Goal: Browse casually

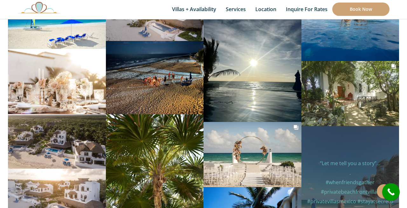
scroll to position [2943, 0]
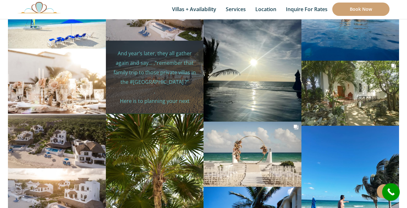
click at [171, 74] on p "And year’s later, they all gather again and say… ,”remember that family trip to…" at bounding box center [155, 139] width 88 height 181
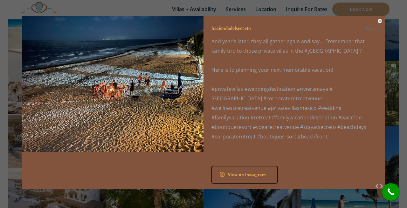
click at [380, 22] on button "Close" at bounding box center [380, 21] width 4 height 4
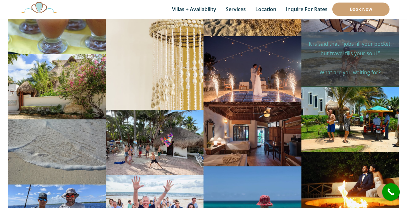
scroll to position [3275, 0]
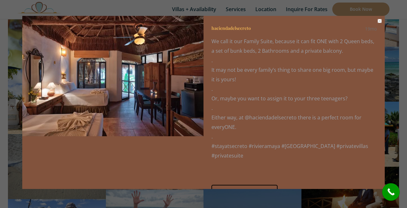
scroll to position [0, 0]
click at [379, 21] on button "Close" at bounding box center [380, 21] width 4 height 4
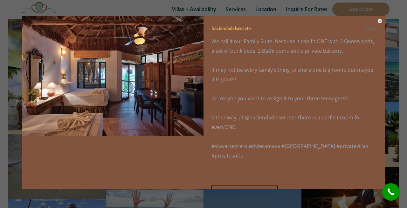
click at [380, 20] on button "Close" at bounding box center [380, 21] width 4 height 4
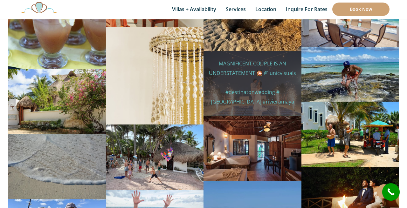
click at [271, 86] on p "MAGNIFICENT COUPLE IS AN UNDERSTATEMENT 🎇 @lunicvisuals #destinatonwedding #mex…" at bounding box center [252, 97] width 88 height 76
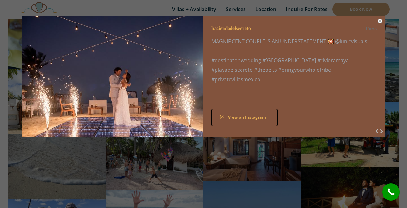
click at [378, 21] on button "Close" at bounding box center [380, 21] width 4 height 4
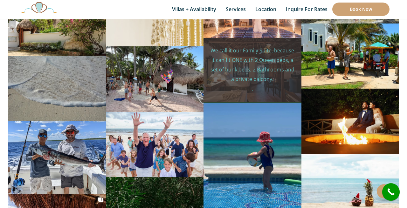
scroll to position [3354, 0]
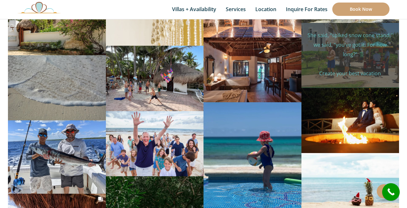
click at [367, 34] on p "She said, “spiked snow cone stand,” we said, “you’ve got it. For how long?” . C…" at bounding box center [350, 93] width 88 height 124
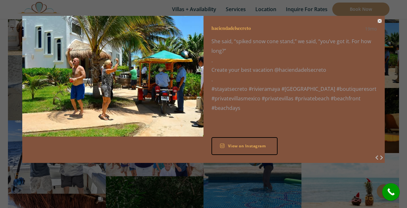
click at [380, 22] on button "Close" at bounding box center [380, 21] width 4 height 4
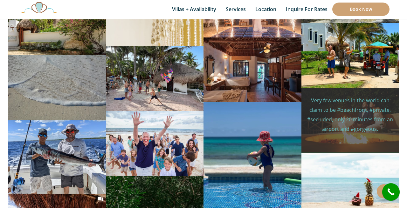
click at [355, 103] on p "Very few venues in the world can claim to be #beachfront, #private, #secluded, …" at bounding box center [350, 205] width 88 height 219
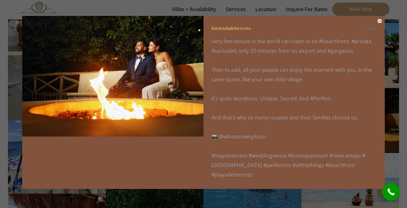
click at [379, 22] on button "Close" at bounding box center [380, 21] width 4 height 4
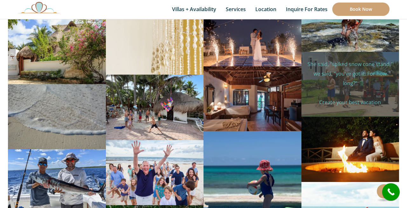
scroll to position [3327, 0]
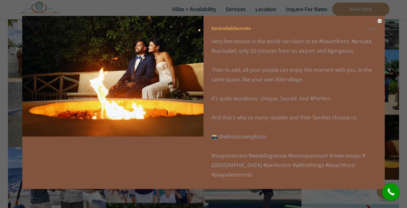
click at [380, 23] on button "Close" at bounding box center [380, 21] width 4 height 4
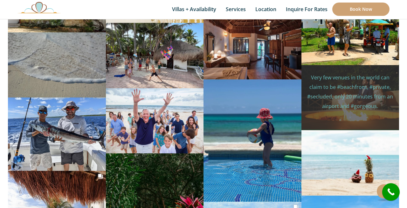
scroll to position [3378, 0]
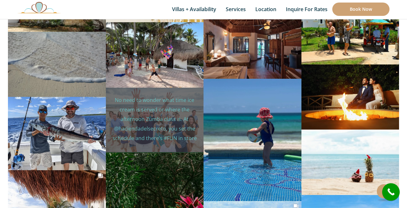
click at [171, 113] on p "No need to wonder what time ice cream is served or where the afternoon Zumba cl…" at bounding box center [155, 147] width 88 height 105
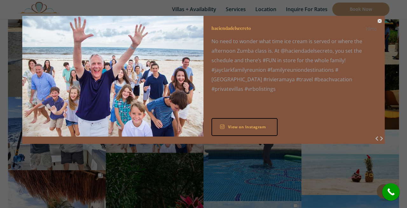
click at [378, 22] on button "Close" at bounding box center [380, 21] width 4 height 4
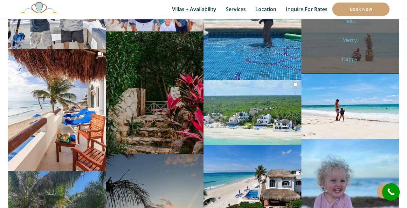
scroll to position [3499, 0]
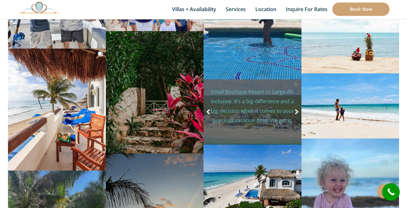
click at [278, 132] on div "Social media post" at bounding box center [253, 138] width 98 height 13
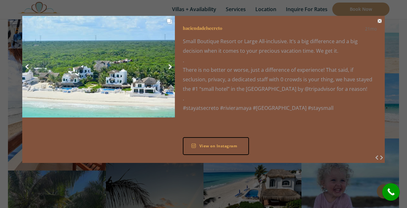
click at [380, 21] on button "Close" at bounding box center [380, 21] width 4 height 4
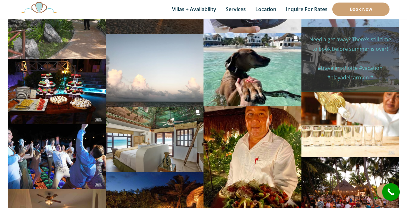
scroll to position [3742, 0]
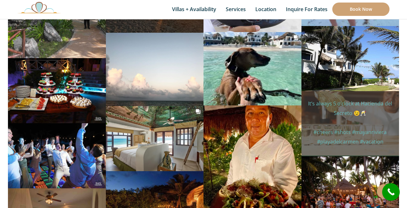
click at [345, 106] on p "It’s always 5 o’clock at Hacienda del Secreto 😉🥂 #cheers #shots #mayanriviera #…" at bounding box center [350, 127] width 88 height 57
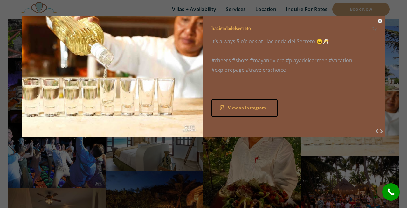
click at [379, 22] on button "Close" at bounding box center [380, 21] width 4 height 4
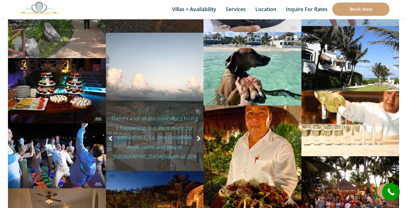
click at [157, 136] on p "There’s a lot of discounts for t h i n g s happening, but life is made for EXPE…" at bounding box center [155, 195] width 88 height 162
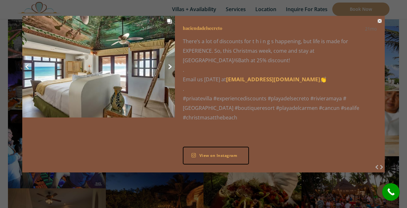
click at [380, 20] on button "Close" at bounding box center [380, 21] width 4 height 4
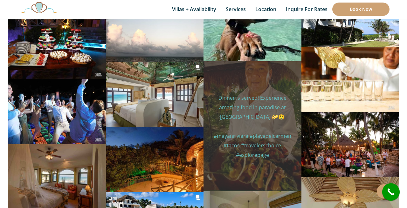
scroll to position [3787, 0]
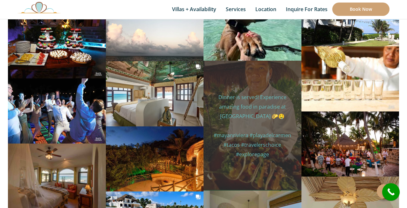
click at [255, 147] on div "haciendadelsecreto 2y Dinner is served! Experience amazing food in paradise at …" at bounding box center [253, 126] width 98 height 130
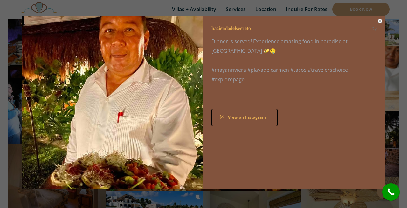
click at [380, 21] on button "Close" at bounding box center [380, 21] width 4 height 4
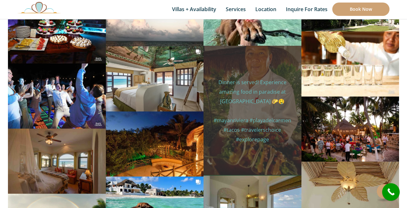
scroll to position [3813, 0]
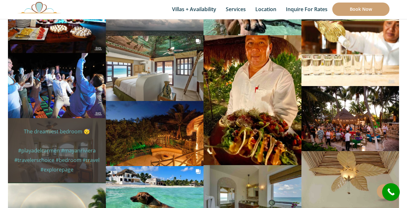
click at [67, 138] on p "The dreamiest bedroom 😴 #playadelcarmen #mayanriviera #travelerschoice #bedroom…" at bounding box center [57, 151] width 88 height 48
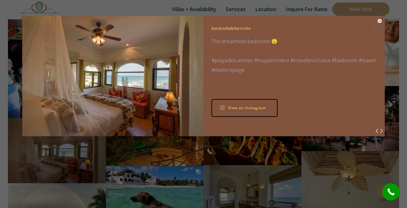
click at [381, 22] on button "Close" at bounding box center [380, 21] width 4 height 4
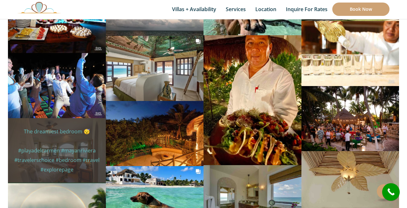
click at [59, 138] on p "The dreamiest bedroom 😴 #playadelcarmen #mayanriviera #travelerschoice #bedroom…" at bounding box center [57, 151] width 88 height 48
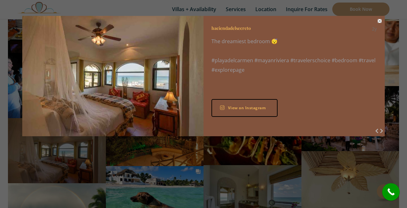
click at [380, 22] on button "Close" at bounding box center [380, 21] width 4 height 4
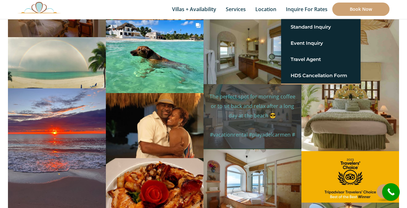
scroll to position [3960, 0]
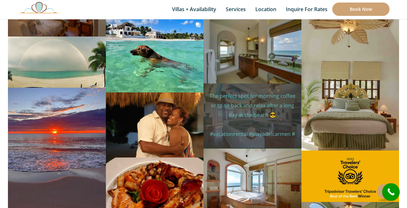
click at [273, 117] on p "The perfect spot for morning coffee or to sit back and relax after a long day a…" at bounding box center [252, 124] width 88 height 67
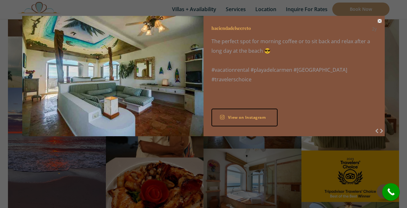
click at [380, 22] on button "Close" at bounding box center [380, 21] width 4 height 4
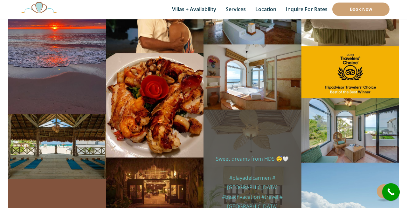
scroll to position [4065, 0]
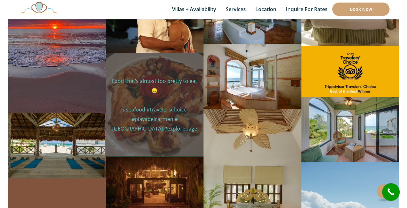
click at [183, 113] on p "Food that’s almost too pretty to eat 🤤 #seafood #travelerschoice #playadelcarme…" at bounding box center [155, 104] width 88 height 57
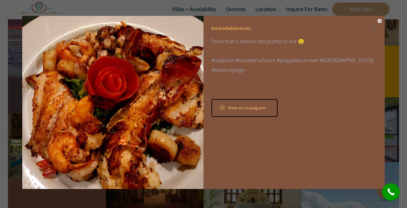
click at [379, 22] on button "Close" at bounding box center [380, 21] width 4 height 4
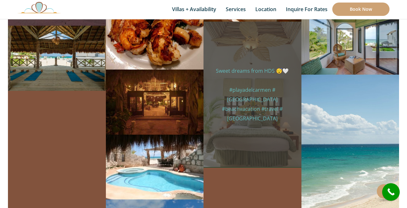
scroll to position [4155, 0]
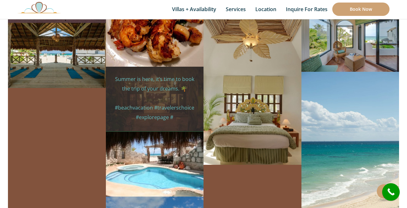
click at [172, 91] on p "Summer is here, it’s time to book the trip of your dreams. 🌴 #beachvacation #tr…" at bounding box center [155, 107] width 88 height 67
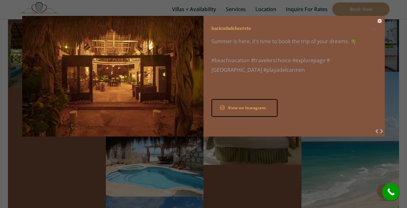
click at [380, 22] on button "Close" at bounding box center [380, 21] width 4 height 4
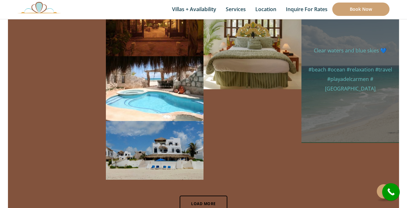
scroll to position [4232, 0]
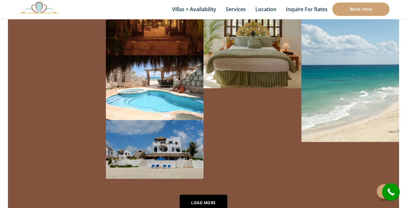
click at [210, 195] on link "Load More" at bounding box center [204, 203] width 48 height 16
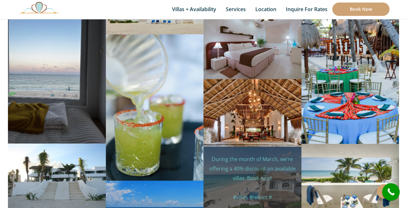
scroll to position [4385, 0]
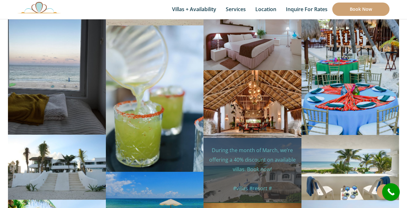
click at [245, 157] on p "During the month of March, we’re offering a 40% discount on available villas. B…" at bounding box center [252, 179] width 88 height 67
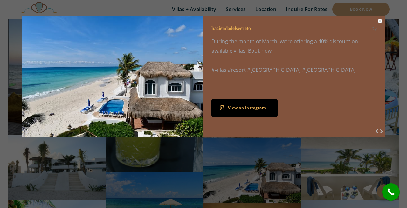
click at [253, 110] on link "View on Instagram" at bounding box center [244, 108] width 66 height 18
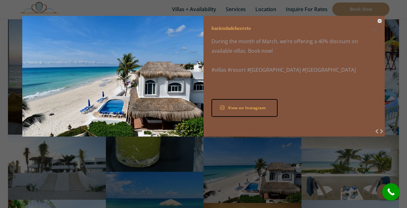
click at [379, 21] on button "Close" at bounding box center [380, 21] width 4 height 4
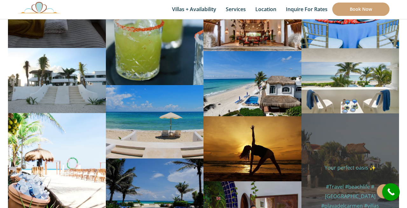
scroll to position [4475, 0]
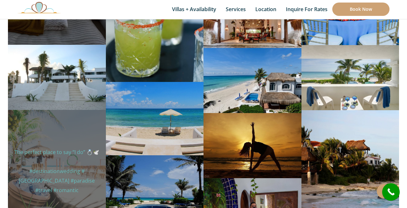
click at [65, 178] on div "haciendadelsecreto 2y The perfect place to say “I do” 💍🕊️ #destinationwedding #…" at bounding box center [57, 171] width 98 height 122
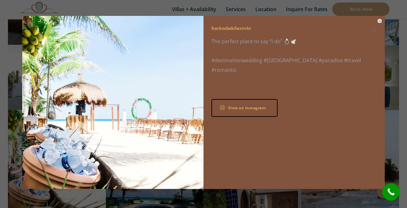
click at [380, 22] on button "Close" at bounding box center [380, 21] width 4 height 4
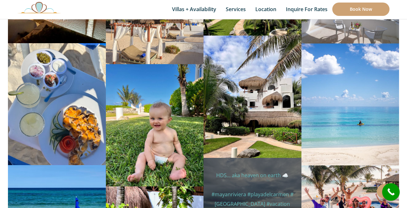
scroll to position [5016, 0]
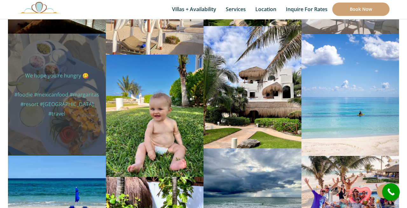
click at [55, 100] on div "haciendadelsecreto 2y We hope you’re hungry 😋 #foodie #mexicanfood #margaritas …" at bounding box center [57, 95] width 98 height 122
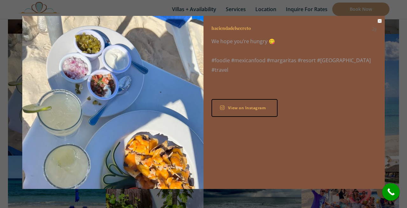
scroll to position [0, 0]
click at [379, 22] on button "Close" at bounding box center [380, 21] width 4 height 4
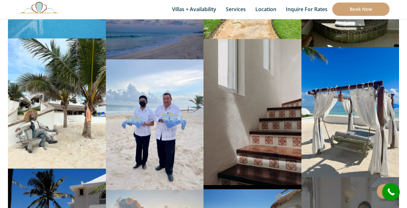
scroll to position [5307, 0]
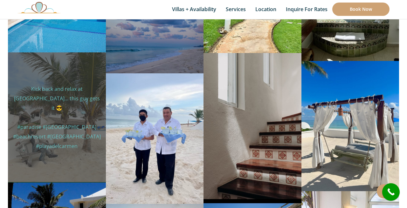
click at [87, 145] on div "haciendadelsecreto 2y Kick back and relax at Hacienda Del Secreto… this guy get…" at bounding box center [57, 117] width 98 height 130
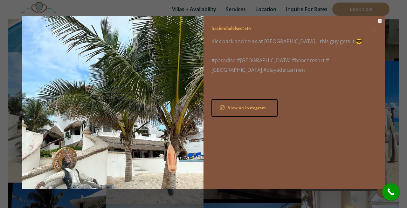
scroll to position [0, 0]
click at [379, 22] on button "Close" at bounding box center [380, 21] width 4 height 4
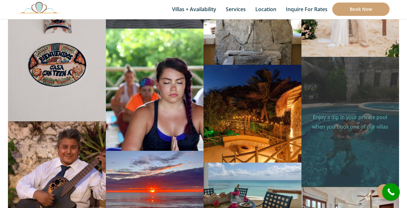
scroll to position [5835, 0]
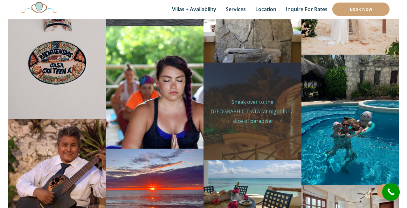
click at [287, 125] on div "haciendadelsecreto 2y Sneak over to the Butterfly Landing at night for a slice …" at bounding box center [253, 112] width 98 height 98
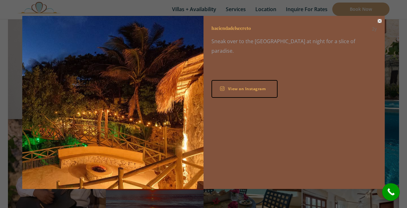
click at [380, 20] on button "Close" at bounding box center [380, 21] width 4 height 4
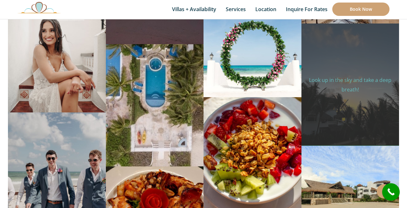
scroll to position [6062, 0]
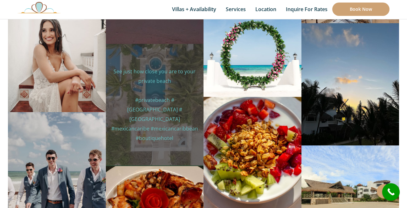
click at [174, 106] on p "See just how close you are to your private beach #privatebeach #mexico #mexicom…" at bounding box center [155, 105] width 88 height 76
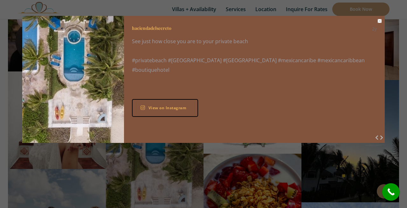
scroll to position [6004, 0]
click at [380, 21] on button "Close" at bounding box center [380, 21] width 4 height 4
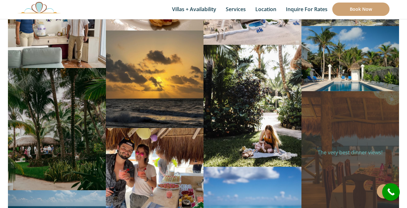
scroll to position [6303, 0]
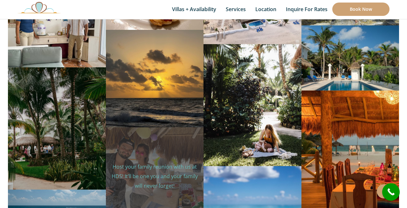
click at [152, 181] on div "haciendadelsecreto 3y Host your family reunion with us at HDS! It’ll be one you…" at bounding box center [155, 177] width 98 height 98
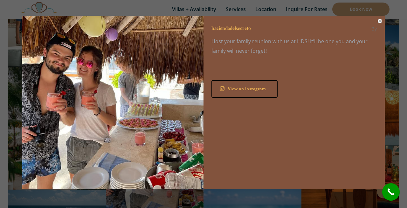
click at [380, 22] on button "Close" at bounding box center [380, 21] width 4 height 4
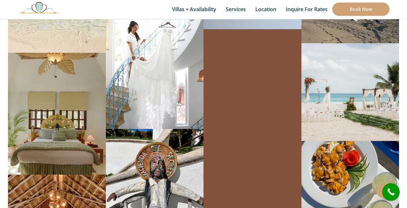
scroll to position [6665, 0]
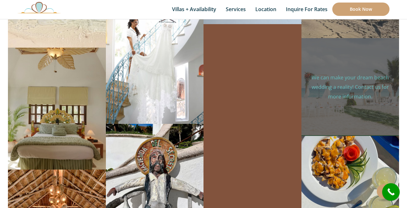
click at [363, 95] on div "haciendadelsecreto 3y We can make your dream beach wedding a reality! Contact u…" at bounding box center [351, 87] width 98 height 98
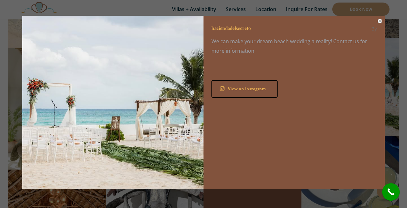
click at [380, 22] on button "Close" at bounding box center [380, 21] width 4 height 4
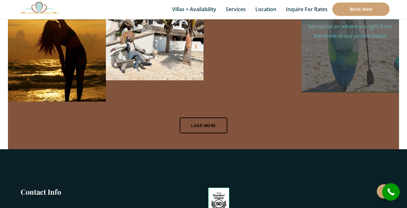
scroll to position [6974, 0]
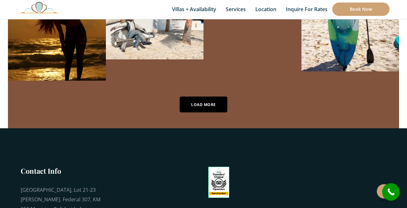
click at [211, 97] on link "Load More" at bounding box center [204, 105] width 48 height 16
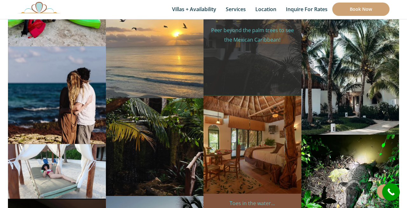
scroll to position [7254, 0]
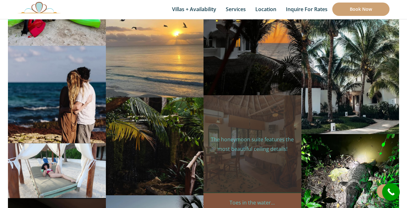
click at [279, 149] on div "haciendadelsecreto 3y The honeymoon suite features the most beautiful ceiling d…" at bounding box center [253, 144] width 98 height 98
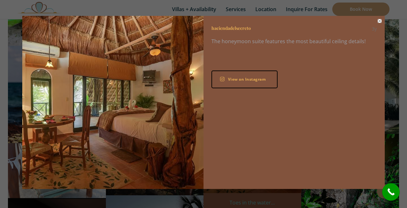
click at [380, 22] on button "Close" at bounding box center [380, 21] width 4 height 4
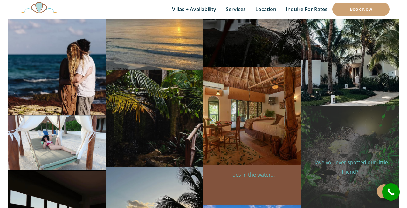
scroll to position [7283, 0]
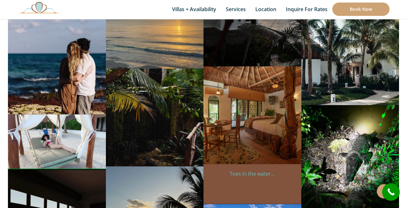
click at [74, 131] on img at bounding box center [57, 141] width 98 height 55
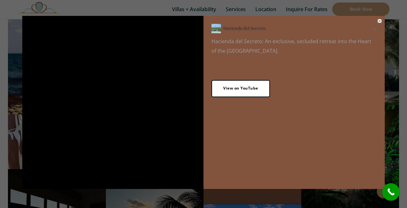
click at [380, 22] on button "Close" at bounding box center [380, 21] width 4 height 4
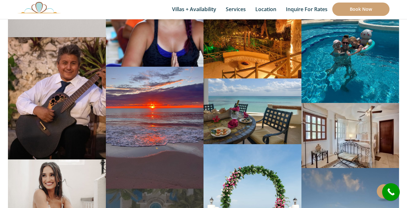
scroll to position [5953, 0]
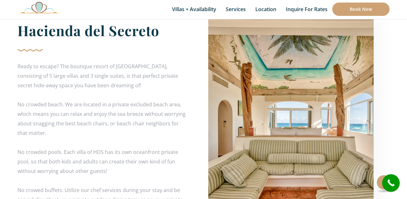
scroll to position [1148, 0]
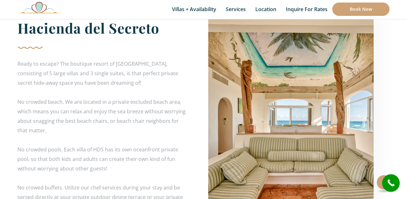
click at [281, 152] on img at bounding box center [290, 130] width 165 height 248
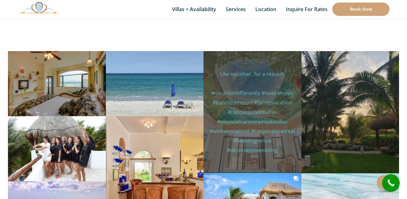
scroll to position [2193, 0]
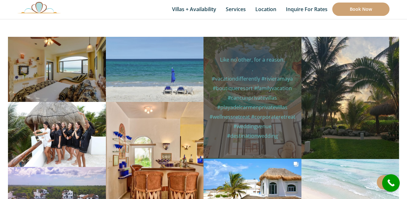
click at [274, 119] on p "Like no other, for a reason. . #vacationdifferently #rivieramaya #boutiqueresor…" at bounding box center [252, 98] width 88 height 86
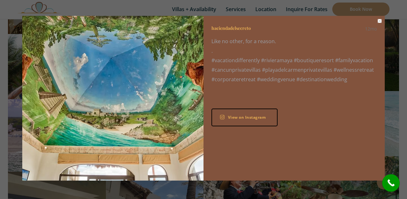
scroll to position [0, 0]
click at [378, 21] on button "Close" at bounding box center [380, 21] width 4 height 4
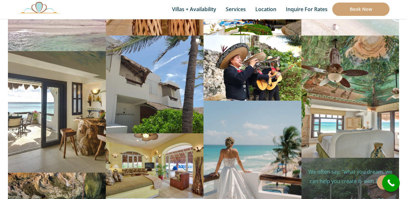
scroll to position [2396, 0]
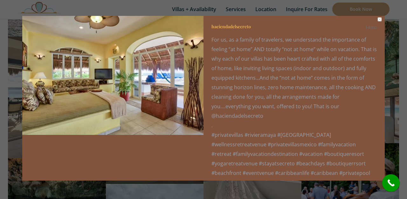
scroll to position [0, 0]
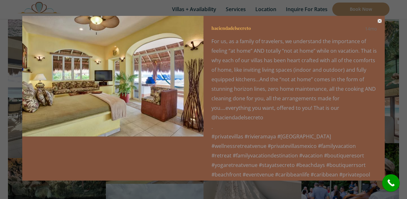
click at [380, 22] on button "Close" at bounding box center [380, 21] width 4 height 4
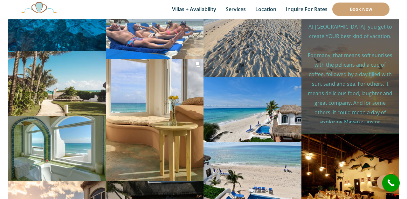
scroll to position [2626, 0]
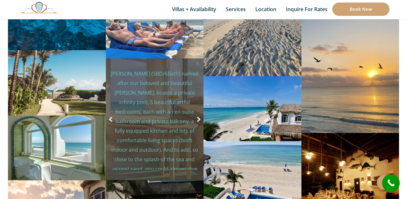
click at [160, 115] on p "[PERSON_NAME] (5BD/6Bath) named after our beloved and beautiful [PERSON_NAME], …" at bounding box center [155, 198] width 88 height 258
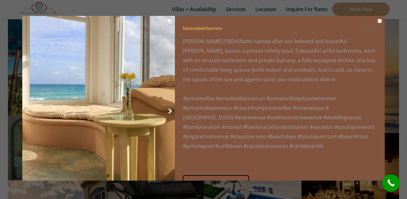
scroll to position [0, 0]
click at [379, 22] on button "Close" at bounding box center [380, 21] width 4 height 4
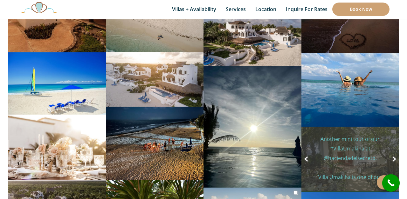
scroll to position [2875, 0]
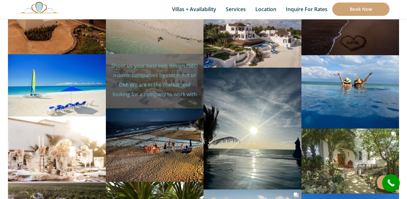
click at [139, 62] on p "Shoot us your best web design /SEO master companies by comment or DM! We are in…" at bounding box center [155, 99] width 88 height 76
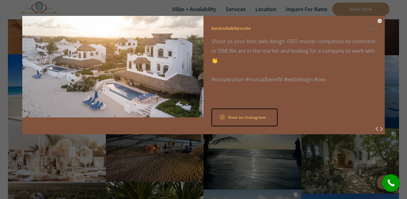
click at [378, 23] on button "Close" at bounding box center [380, 21] width 4 height 4
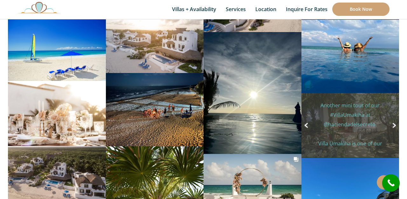
scroll to position [2915, 0]
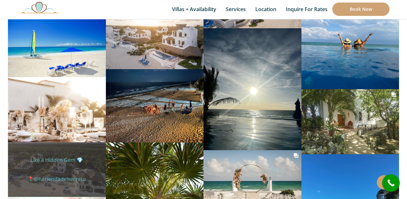
click at [66, 158] on p "Like a Hidden Gem 💎 📍@haciendadelsecreto" at bounding box center [57, 170] width 88 height 29
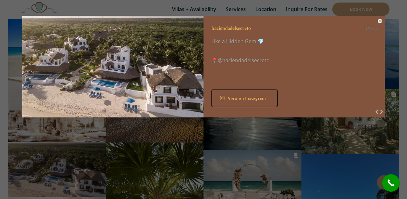
click at [380, 21] on button "Close" at bounding box center [380, 21] width 4 height 4
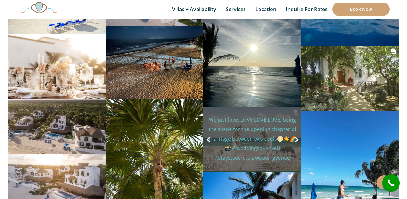
scroll to position [2959, 0]
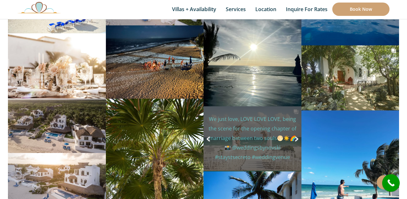
click at [275, 137] on span "Previous Next" at bounding box center [253, 139] width 98 height 5
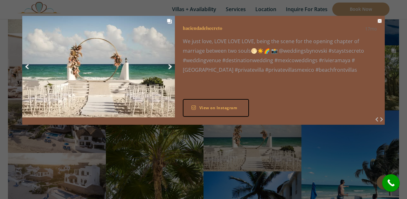
click at [171, 66] on span "Next" at bounding box center [170, 67] width 3 height 5
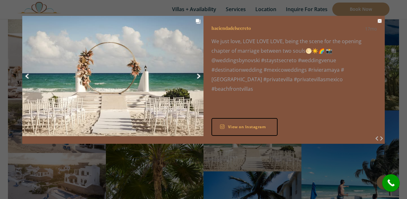
click at [199, 75] on span "Next" at bounding box center [198, 76] width 3 height 5
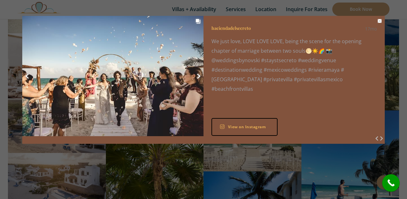
click at [199, 76] on span "Next" at bounding box center [198, 76] width 3 height 5
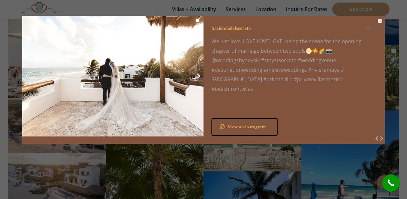
click at [27, 76] on span "Previous" at bounding box center [26, 76] width 3 height 5
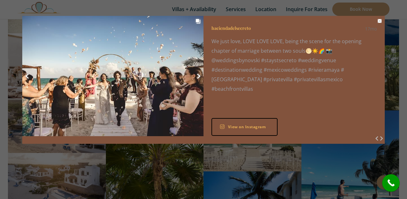
click at [199, 75] on span "Next" at bounding box center [198, 76] width 3 height 5
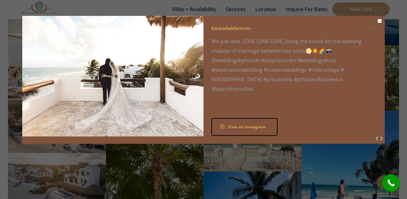
click at [199, 75] on span "Next" at bounding box center [198, 76] width 3 height 5
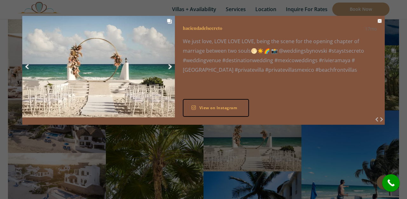
click at [199, 75] on div "haciendadelsecreto 17mo We just love, LOVE LOVE LOVE, being the scene for the o…" at bounding box center [280, 70] width 210 height 109
click at [169, 66] on span "Next" at bounding box center [170, 67] width 3 height 5
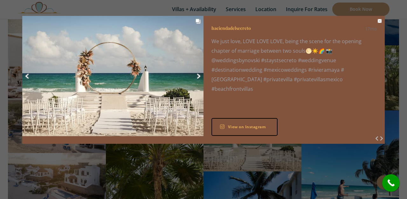
click at [198, 75] on span "Next" at bounding box center [198, 76] width 3 height 5
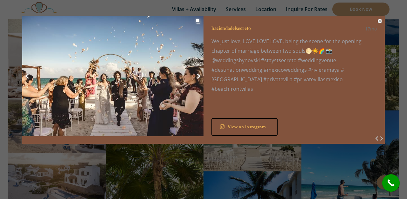
click at [380, 22] on button "Close" at bounding box center [380, 21] width 4 height 4
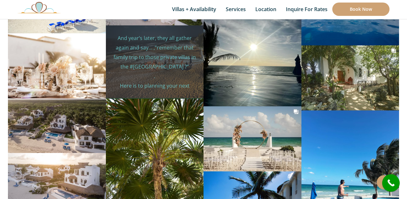
click at [171, 69] on p "And year’s later, they all gather again and say… ,”remember that family trip to…" at bounding box center [155, 123] width 88 height 181
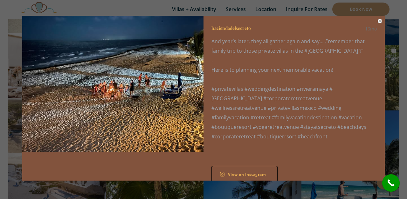
click at [380, 21] on button "Close" at bounding box center [380, 21] width 4 height 4
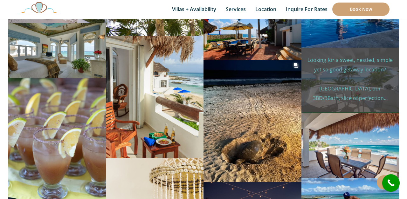
scroll to position [3145, 0]
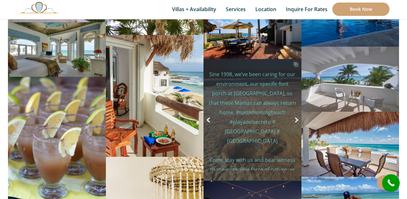
click at [298, 118] on span "Next" at bounding box center [296, 120] width 3 height 5
click at [295, 118] on span "Next" at bounding box center [296, 120] width 3 height 5
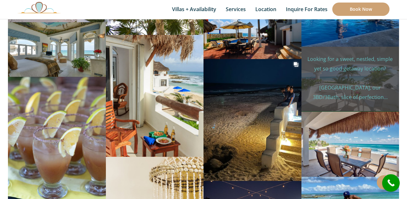
click at [341, 99] on div "Social media post" at bounding box center [351, 105] width 98 height 13
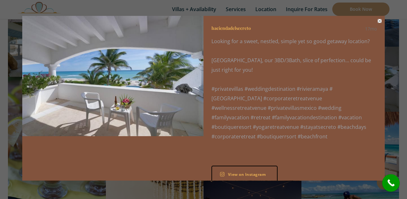
click at [380, 20] on button "Close" at bounding box center [380, 21] width 4 height 4
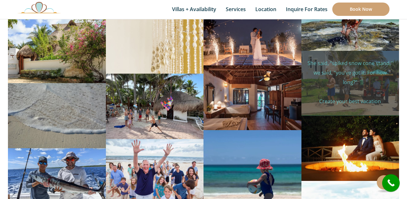
scroll to position [3329, 0]
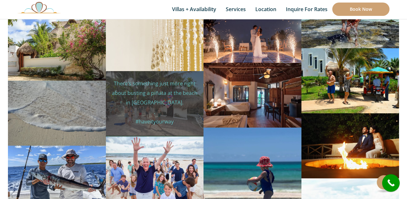
click at [175, 93] on p "There’s something just more right about busting a piñata at the beach in [GEOGR…" at bounding box center [155, 131] width 88 height 105
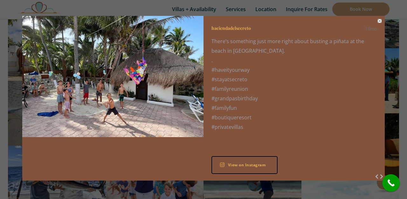
click at [380, 21] on button "Close" at bounding box center [380, 21] width 4 height 4
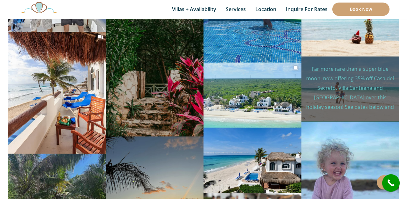
scroll to position [3518, 0]
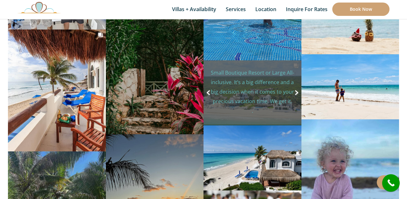
click at [281, 93] on p "Small Boutique Resort or Large All-inclusive. It’s a big difference and a big d…" at bounding box center [252, 139] width 88 height 143
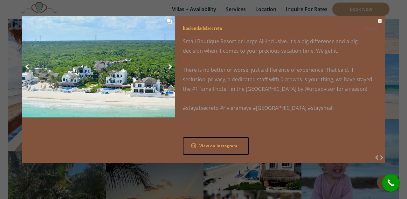
click at [170, 67] on span "Next" at bounding box center [170, 67] width 3 height 5
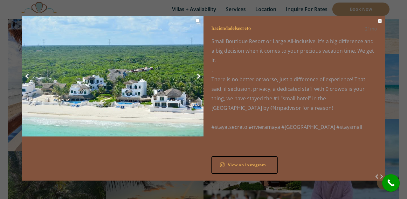
click at [199, 75] on span "Next" at bounding box center [198, 76] width 3 height 5
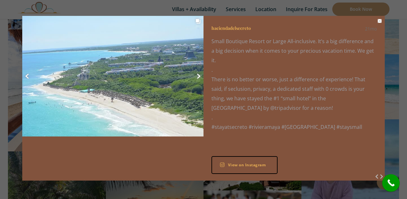
click at [199, 75] on span "Next" at bounding box center [198, 76] width 3 height 5
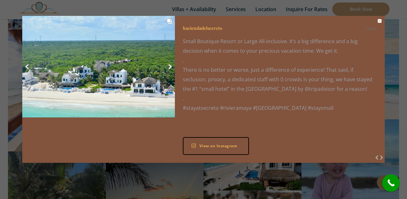
click at [170, 66] on span "Next" at bounding box center [170, 67] width 3 height 5
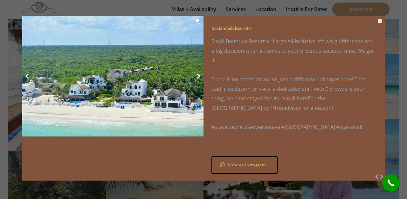
click at [198, 75] on span "Next" at bounding box center [198, 76] width 3 height 5
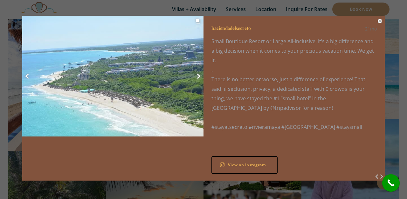
click at [380, 21] on button "Close" at bounding box center [380, 21] width 4 height 4
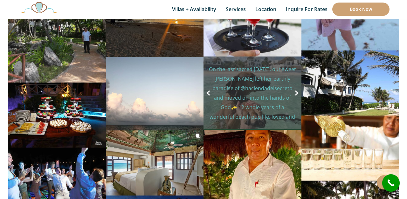
scroll to position [3719, 0]
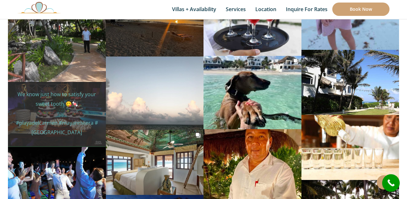
click at [81, 93] on p "We know just how to satisfy your sweet tooth 😋🍬 #playadelcarmen #mayanriviera #…" at bounding box center [57, 118] width 88 height 57
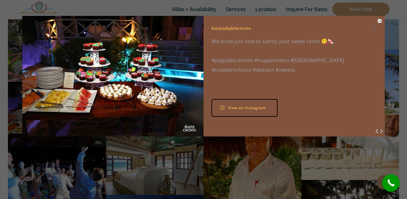
click at [380, 21] on button "Close" at bounding box center [380, 21] width 4 height 4
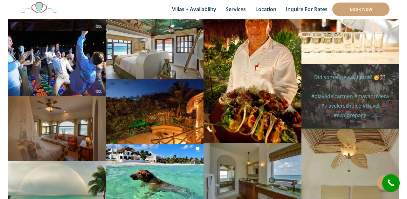
scroll to position [3839, 0]
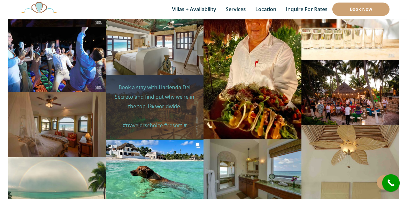
click at [178, 128] on div "Social media post" at bounding box center [155, 134] width 98 height 13
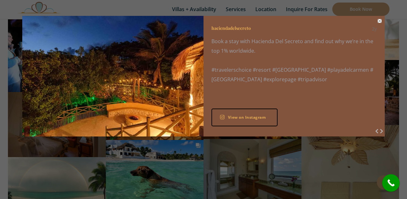
click at [380, 21] on button "Close" at bounding box center [380, 21] width 4 height 4
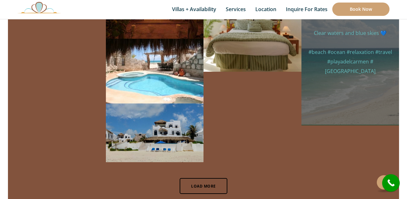
scroll to position [4248, 0]
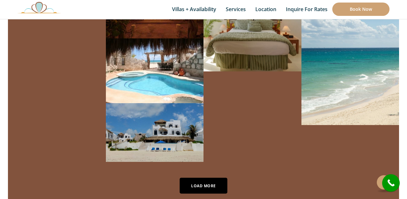
click at [214, 178] on link "Load More" at bounding box center [204, 186] width 48 height 16
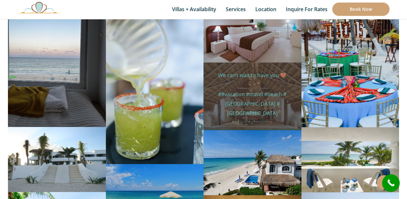
scroll to position [4394, 0]
